Goal: Navigation & Orientation: Find specific page/section

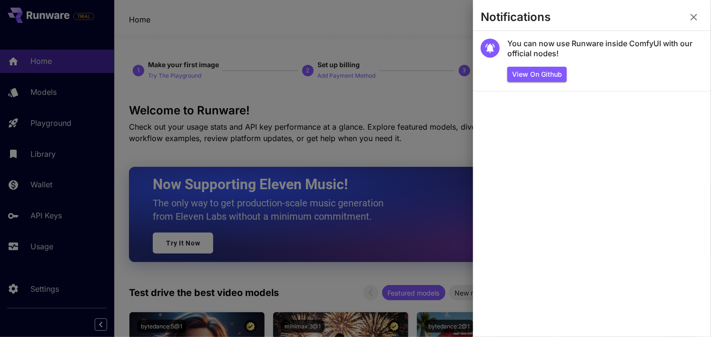
click at [696, 20] on icon "button" at bounding box center [693, 16] width 11 height 11
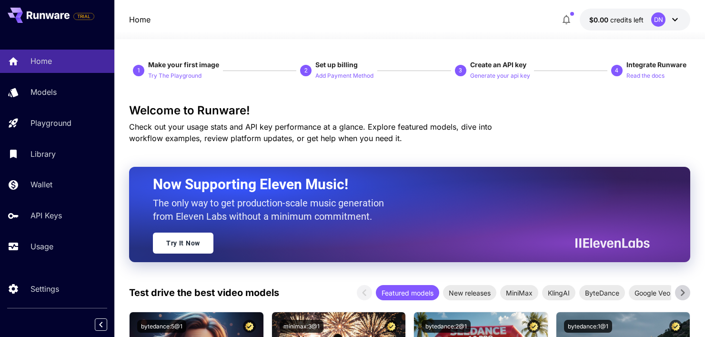
click at [675, 19] on icon at bounding box center [674, 19] width 11 height 11
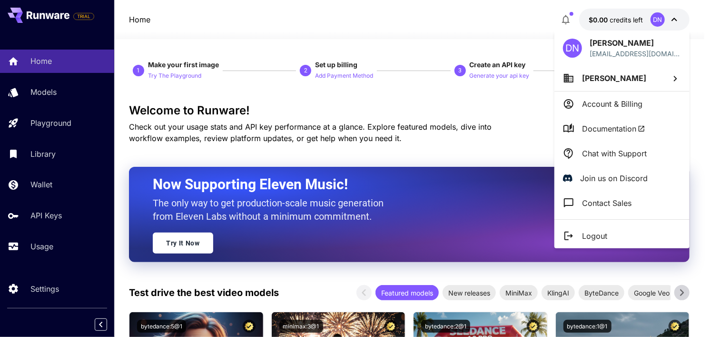
click at [515, 143] on div at bounding box center [355, 168] width 711 height 337
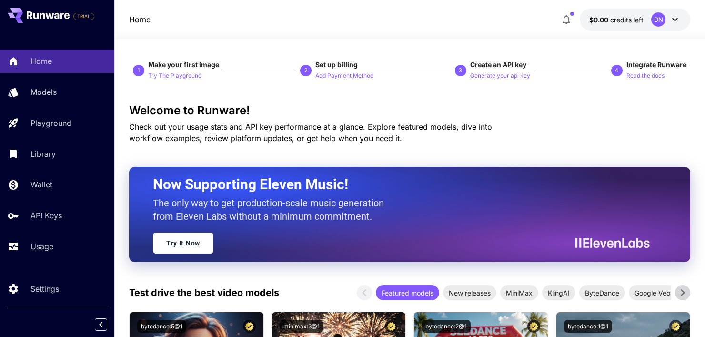
click at [561, 19] on icon "button" at bounding box center [565, 19] width 11 height 11
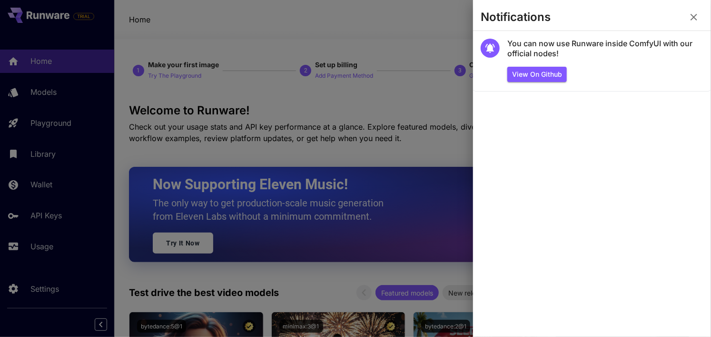
click at [695, 14] on icon "button" at bounding box center [693, 16] width 11 height 11
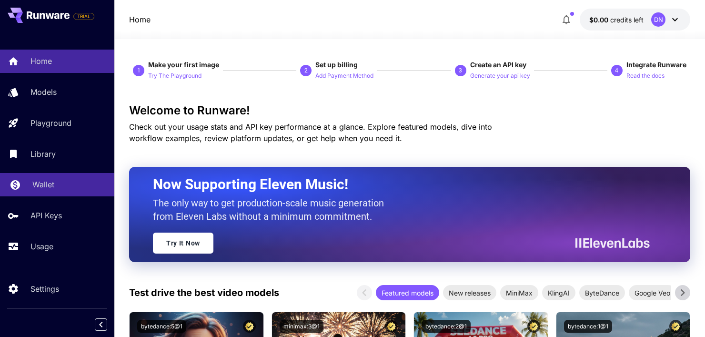
click at [76, 183] on div "Wallet" at bounding box center [69, 184] width 74 height 11
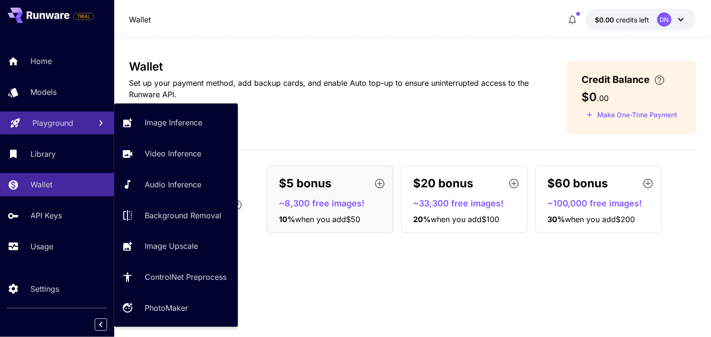
click at [65, 122] on p "Playground" at bounding box center [52, 122] width 41 height 11
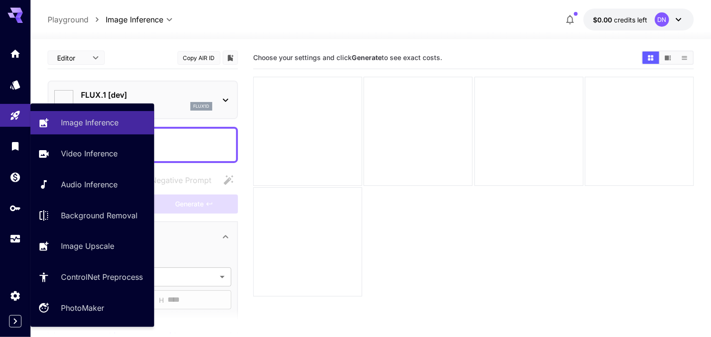
type input "**********"
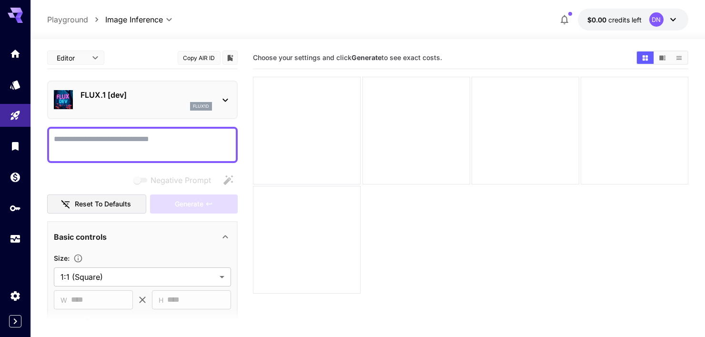
click at [143, 101] on div "FLUX.1 [dev] flux1d" at bounding box center [145, 99] width 131 height 21
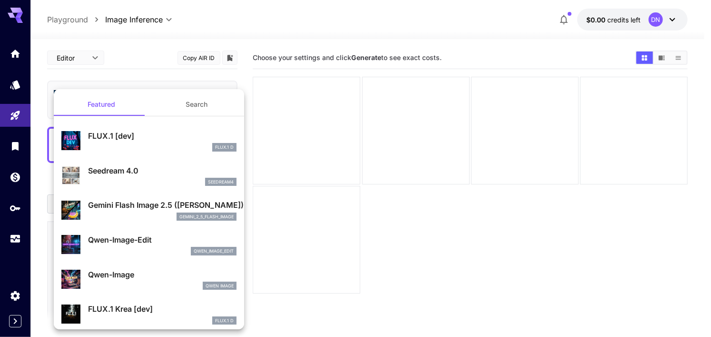
click at [246, 20] on div at bounding box center [355, 168] width 711 height 337
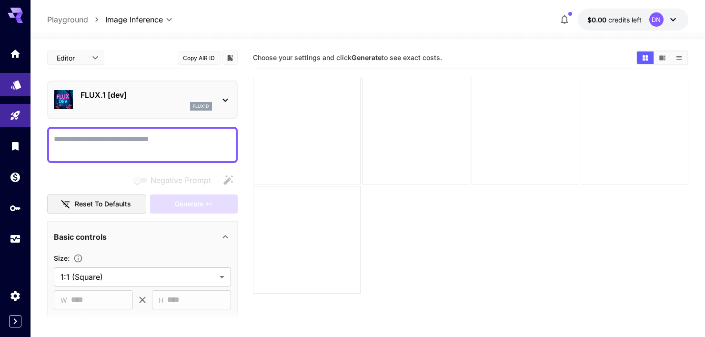
click at [26, 90] on link at bounding box center [15, 84] width 30 height 23
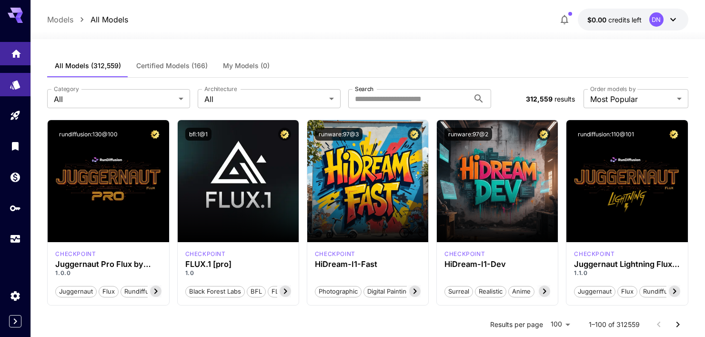
click at [21, 55] on icon "Home" at bounding box center [15, 50] width 11 height 11
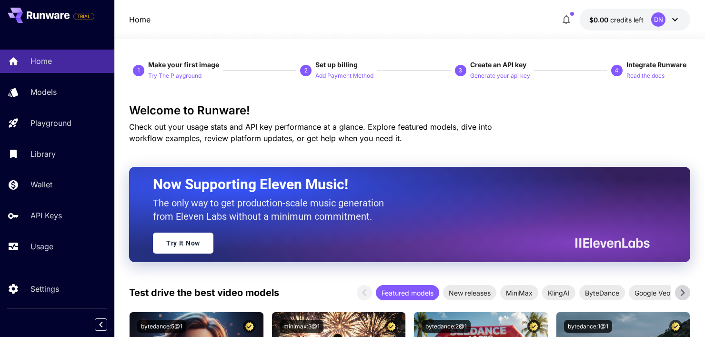
click at [669, 20] on icon at bounding box center [674, 19] width 11 height 11
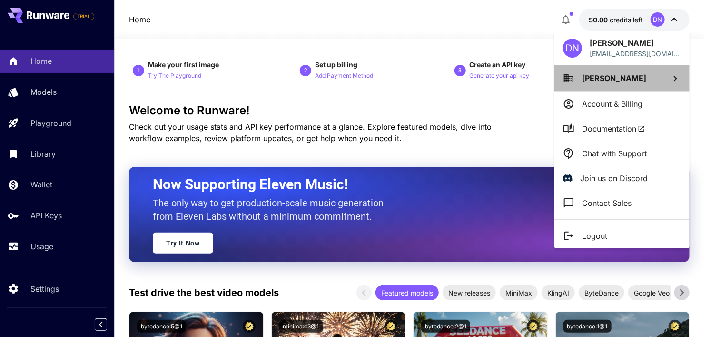
click at [640, 82] on li "[PERSON_NAME]" at bounding box center [622, 78] width 135 height 26
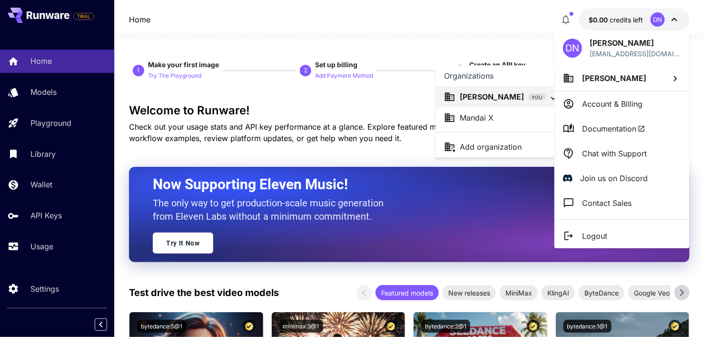
click at [517, 123] on div "Mandai X" at bounding box center [495, 117] width 102 height 11
